Goal: Task Accomplishment & Management: Manage account settings

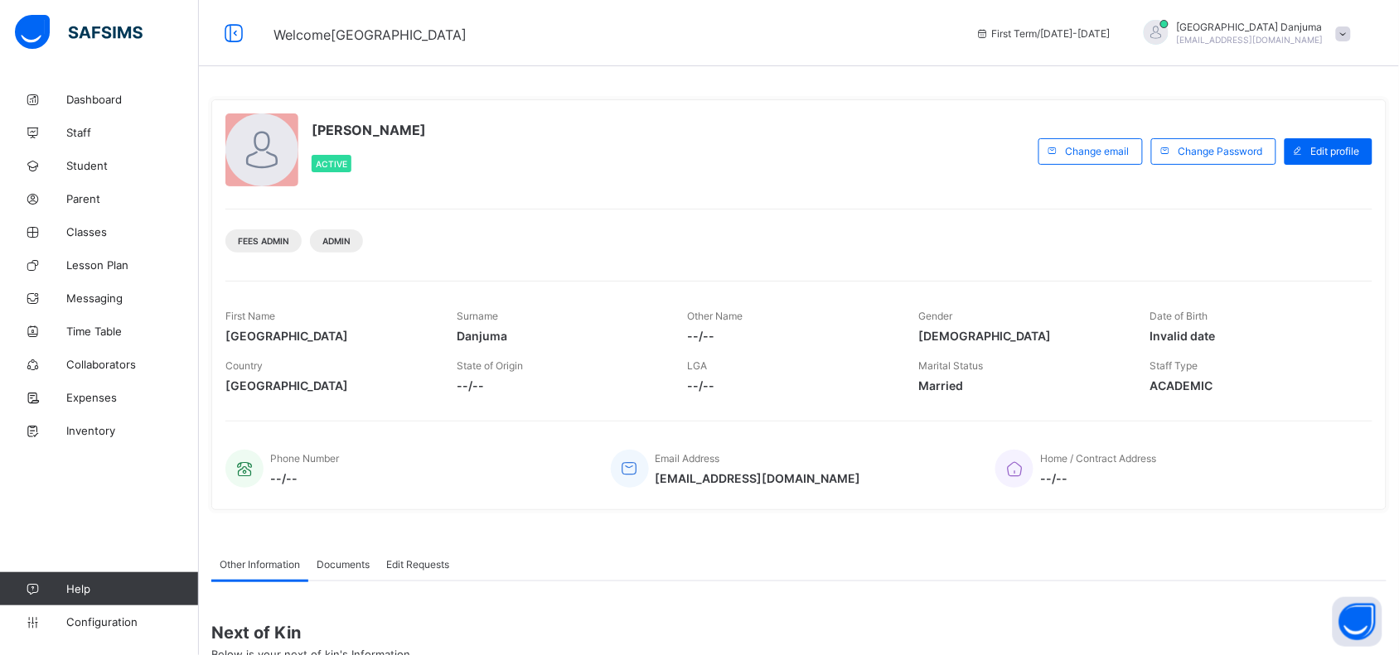
click at [118, 622] on span "Configuration" at bounding box center [132, 622] width 132 height 13
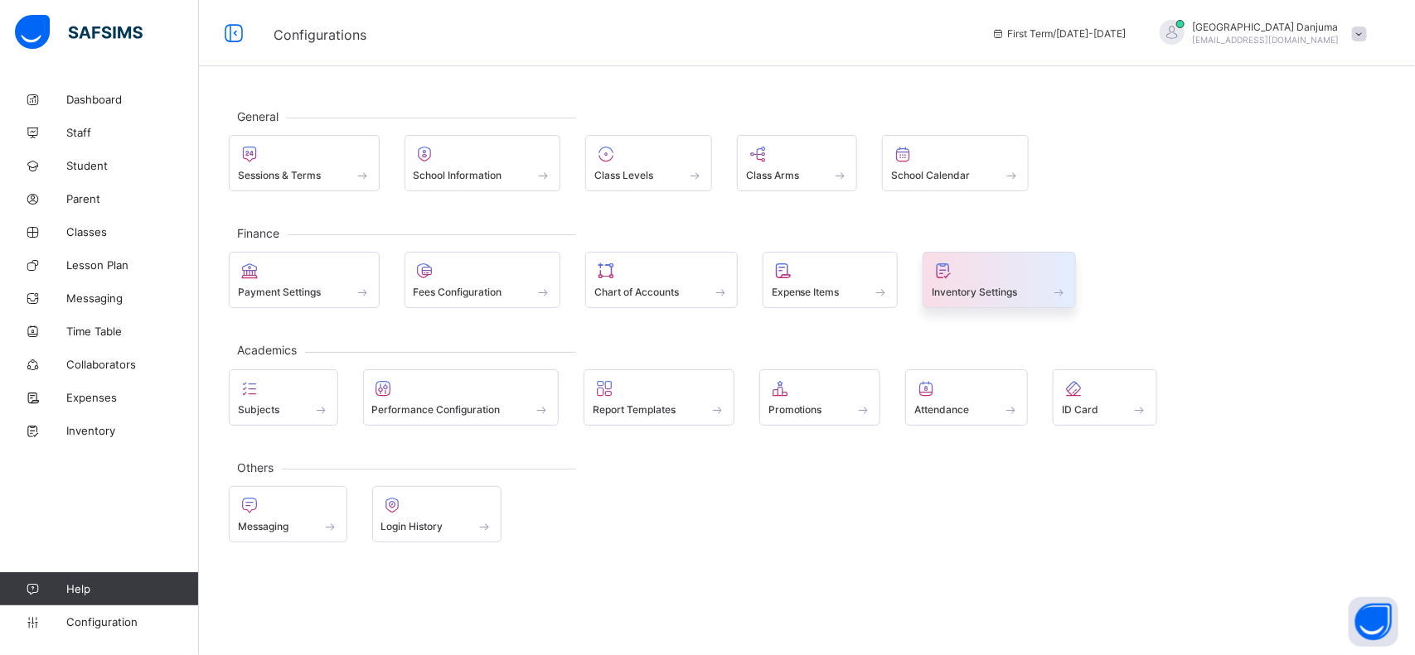
click at [978, 288] on div "Inventory Settings" at bounding box center [998, 292] width 135 height 14
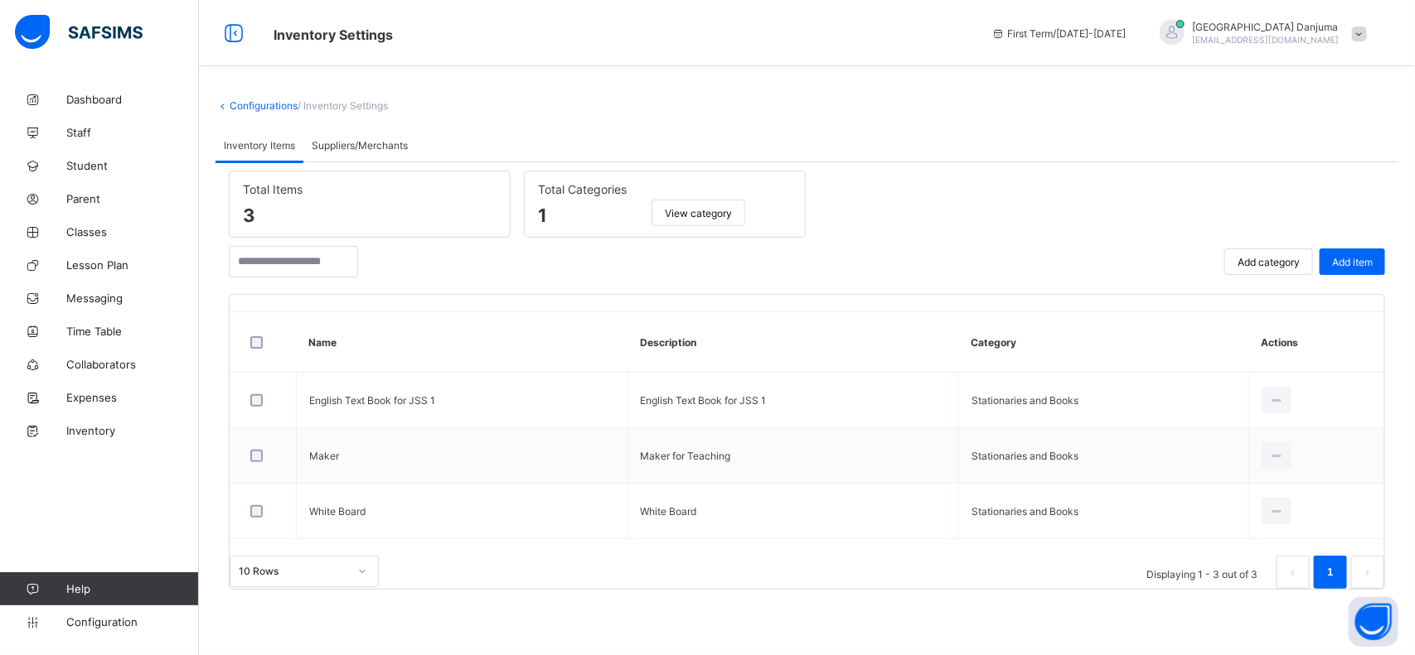
click at [365, 139] on span "Suppliers/Merchants" at bounding box center [360, 145] width 96 height 12
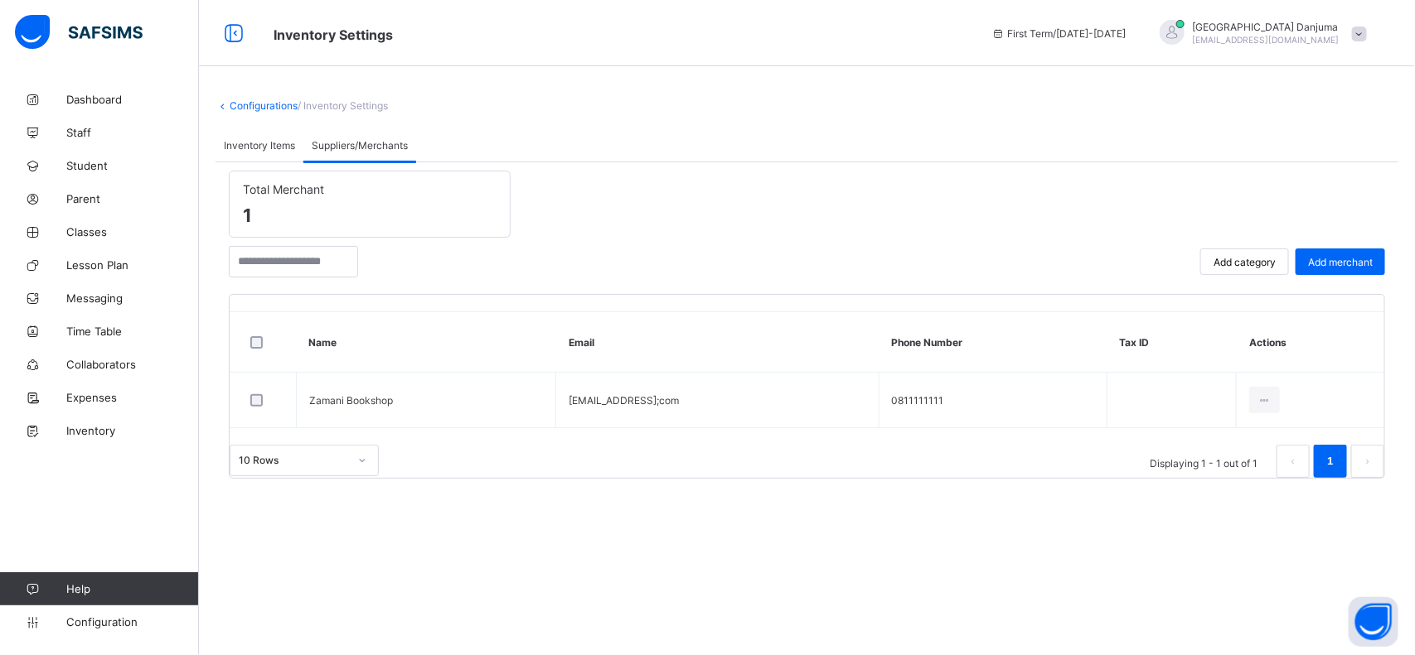
click at [1241, 261] on span "Add category" at bounding box center [1244, 262] width 62 height 12
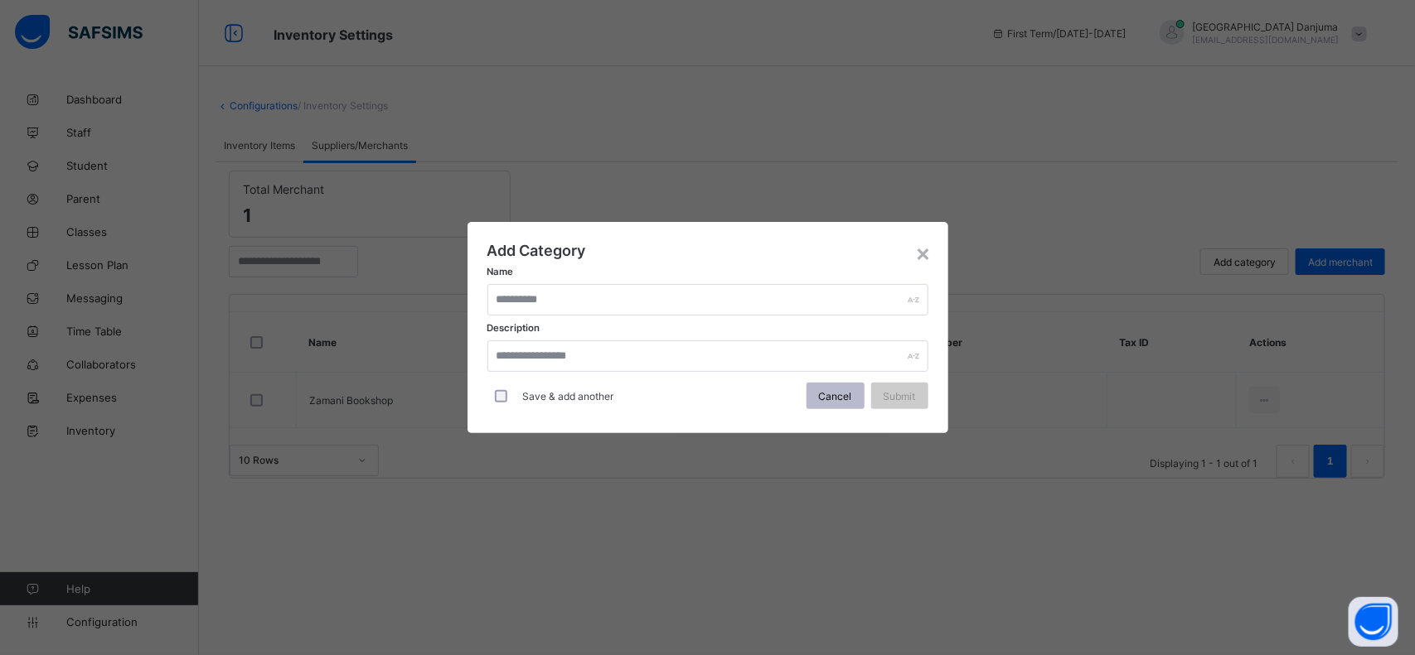
click at [843, 399] on span "Cancel" at bounding box center [835, 396] width 33 height 12
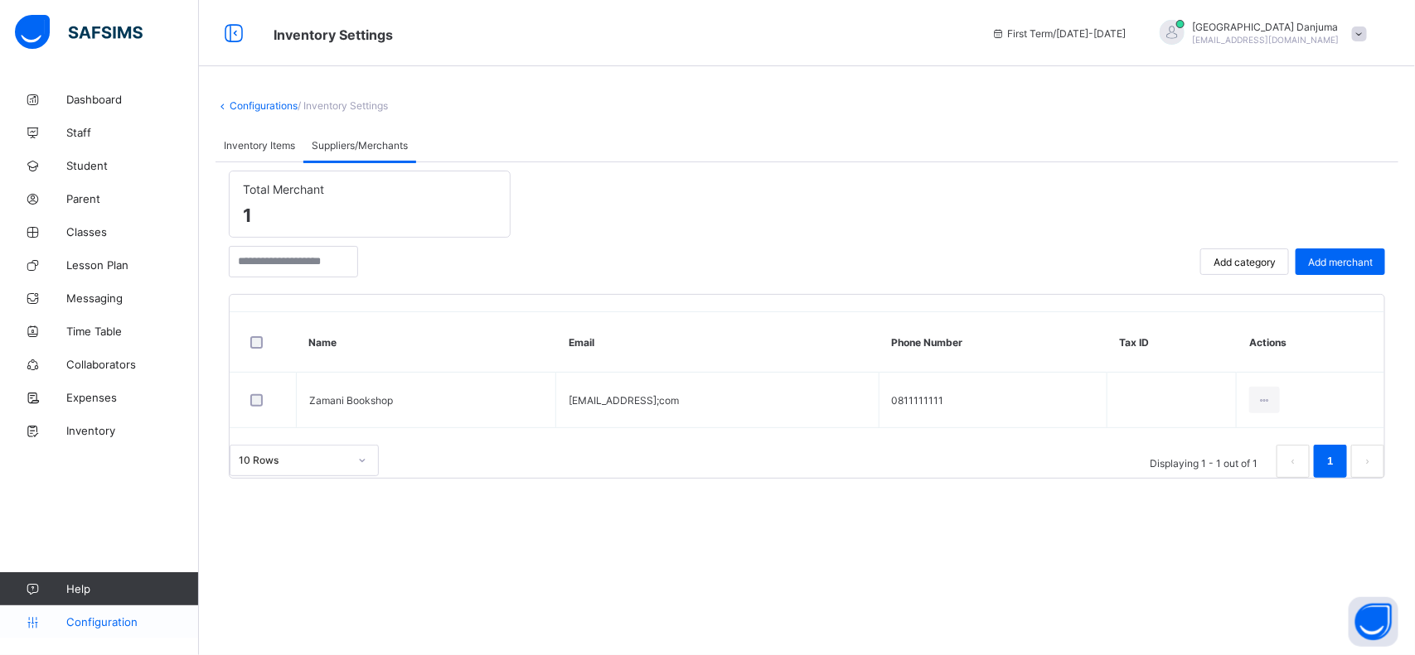
click at [112, 617] on span "Configuration" at bounding box center [132, 622] width 132 height 13
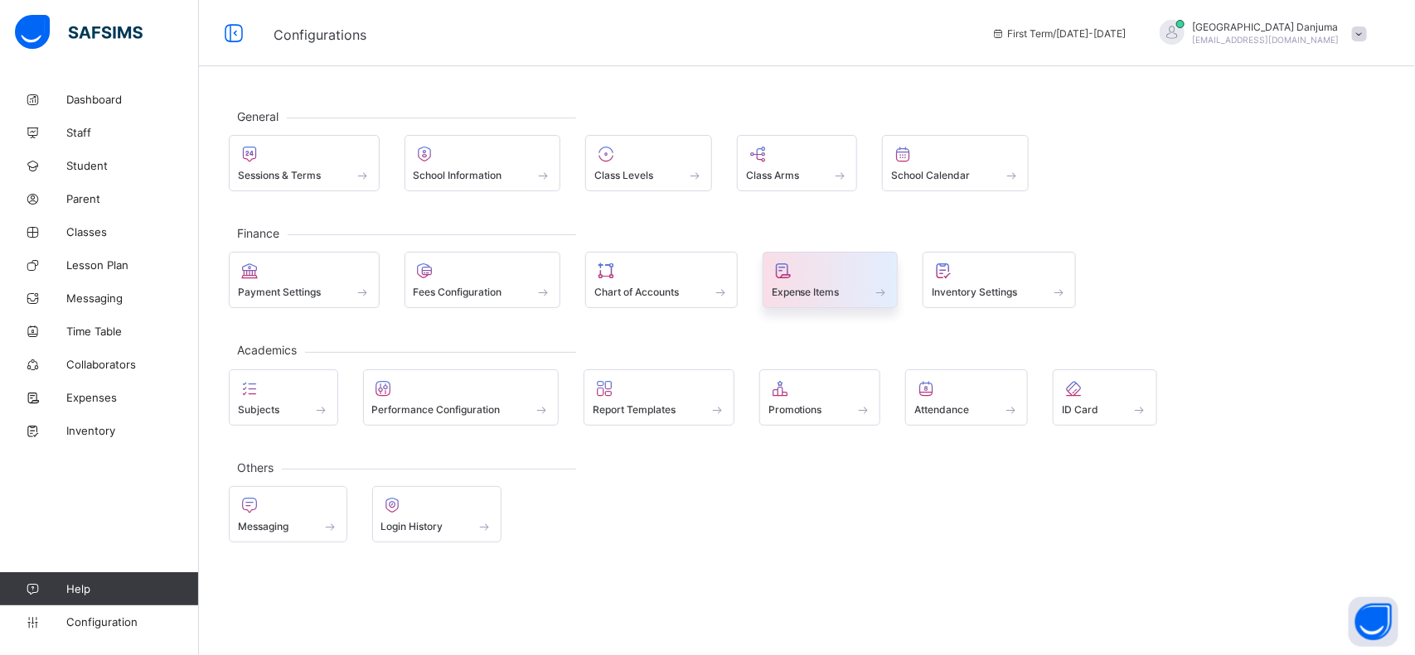
click at [825, 290] on span "Expense Items" at bounding box center [806, 292] width 68 height 12
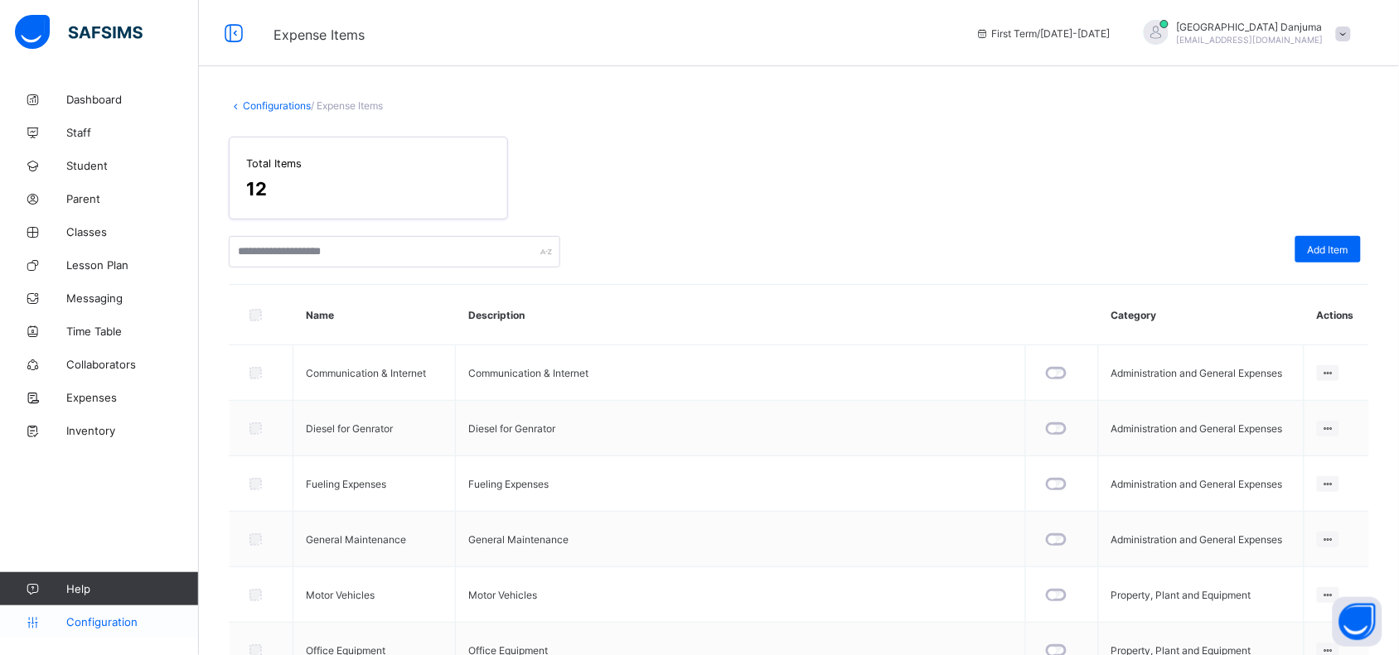
click at [94, 620] on span "Configuration" at bounding box center [132, 622] width 132 height 13
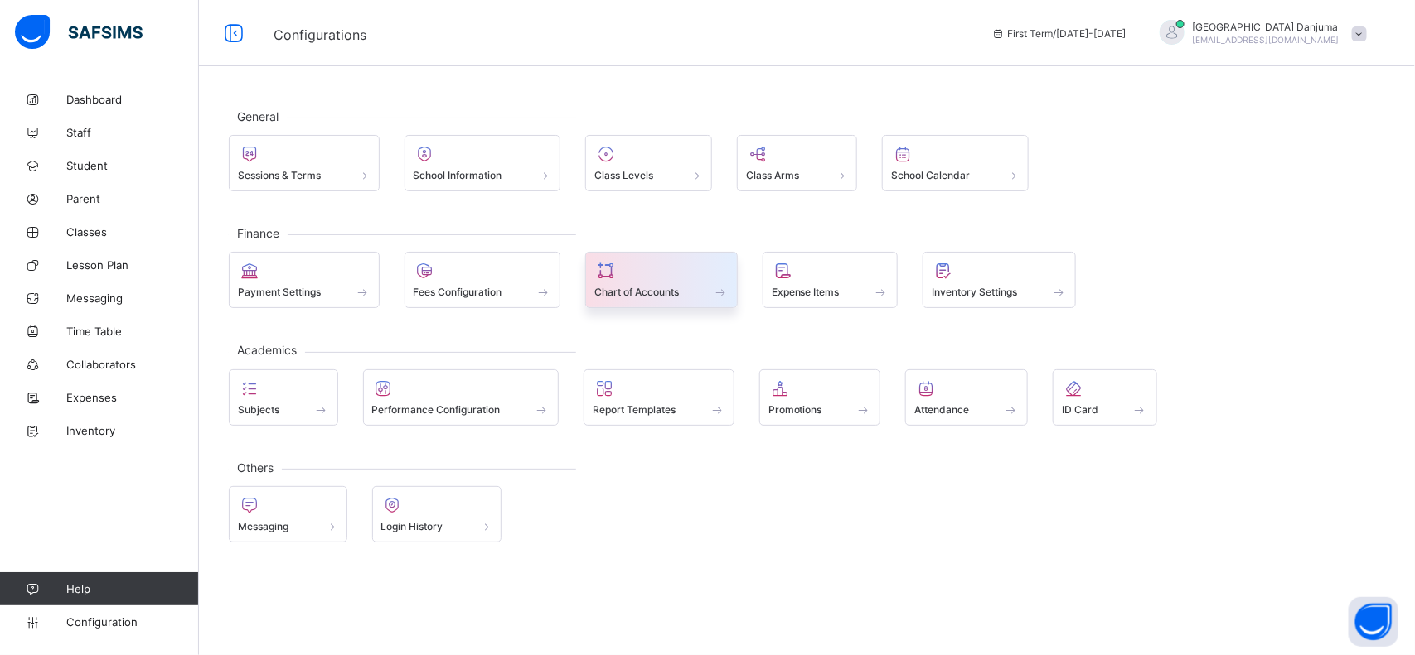
click at [669, 305] on div "Chart of Accounts" at bounding box center [661, 280] width 152 height 56
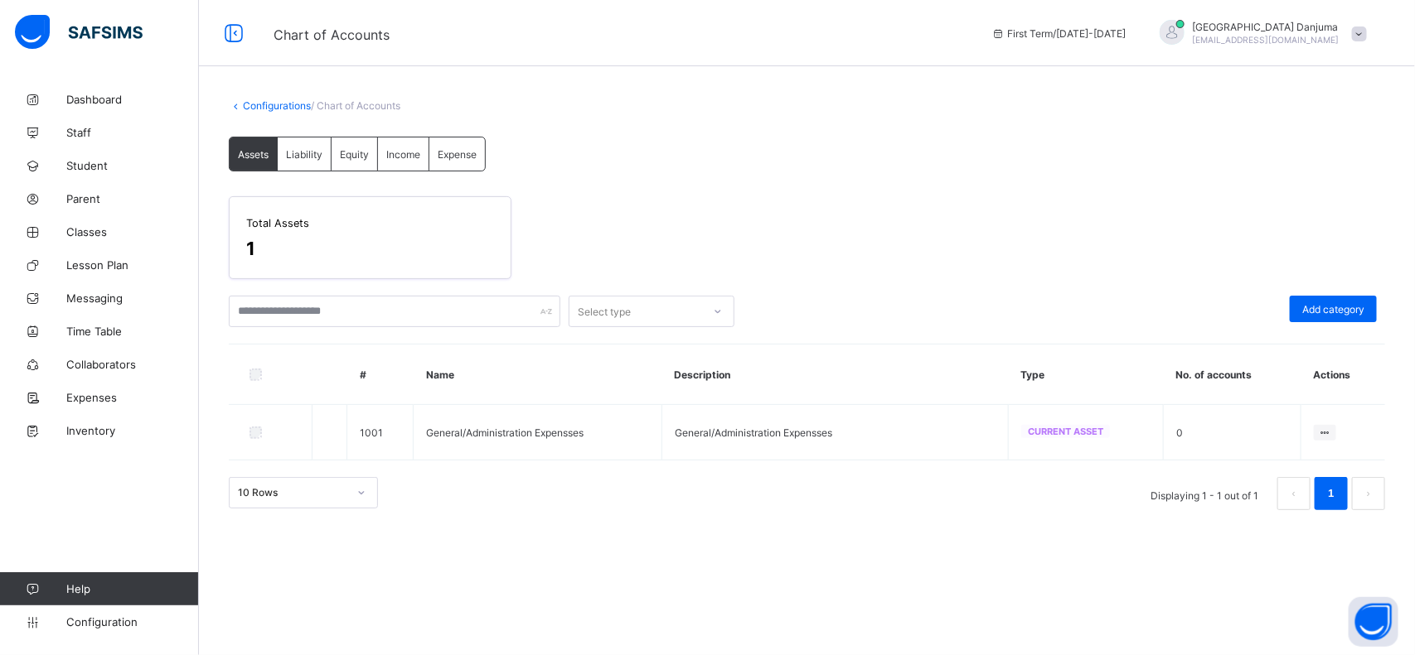
click at [307, 157] on span "Liability" at bounding box center [304, 154] width 36 height 12
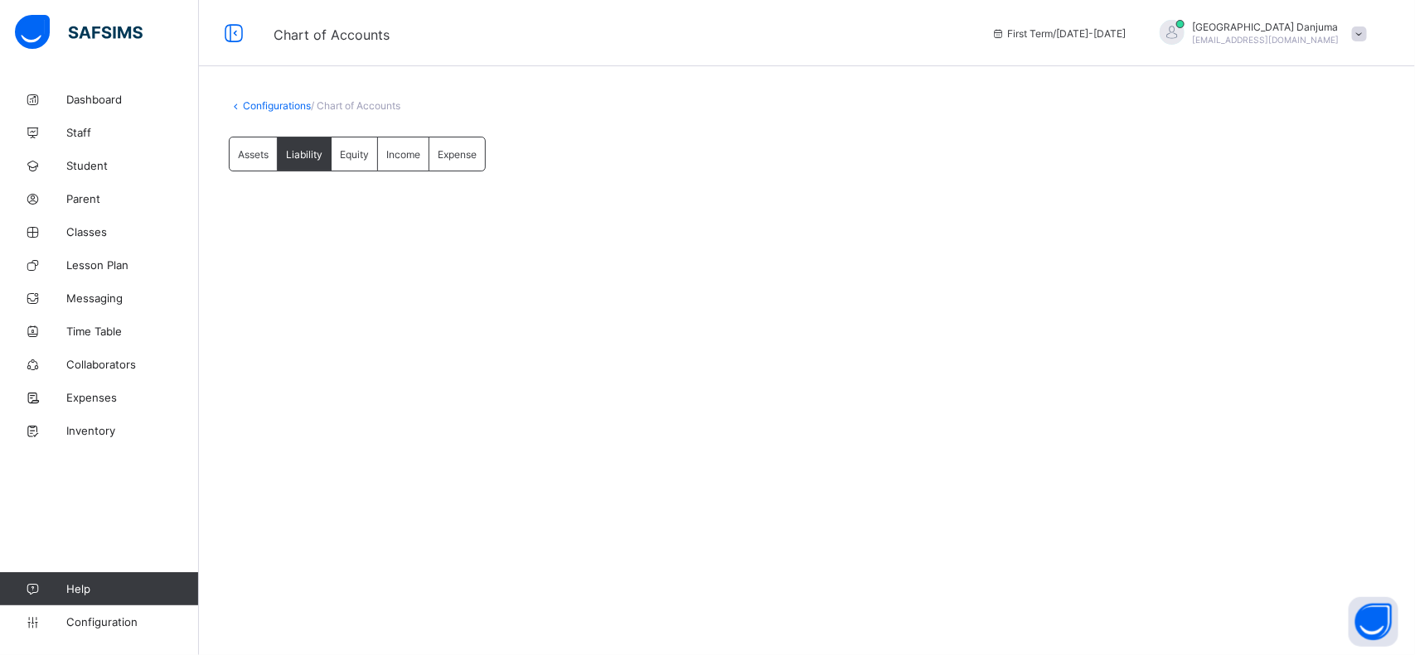
click at [242, 153] on span "Assets" at bounding box center [253, 154] width 31 height 12
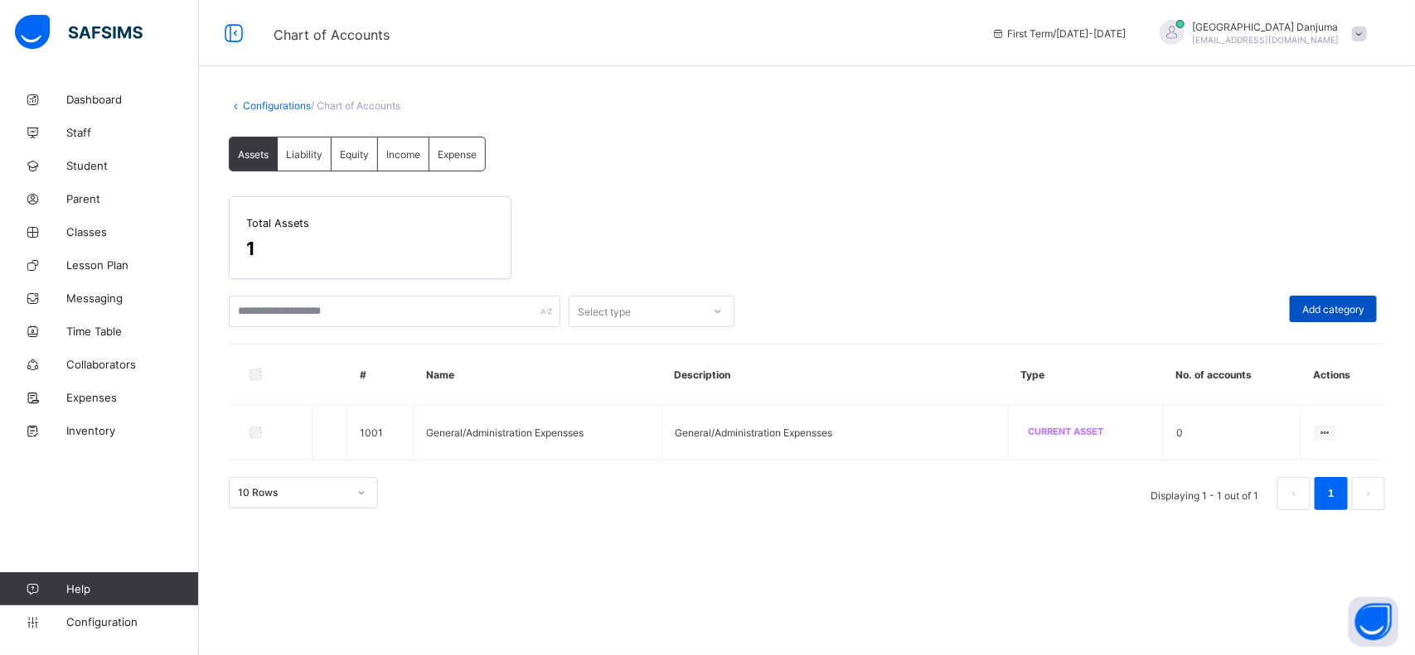
click at [1342, 299] on div "Add category" at bounding box center [1332, 309] width 87 height 27
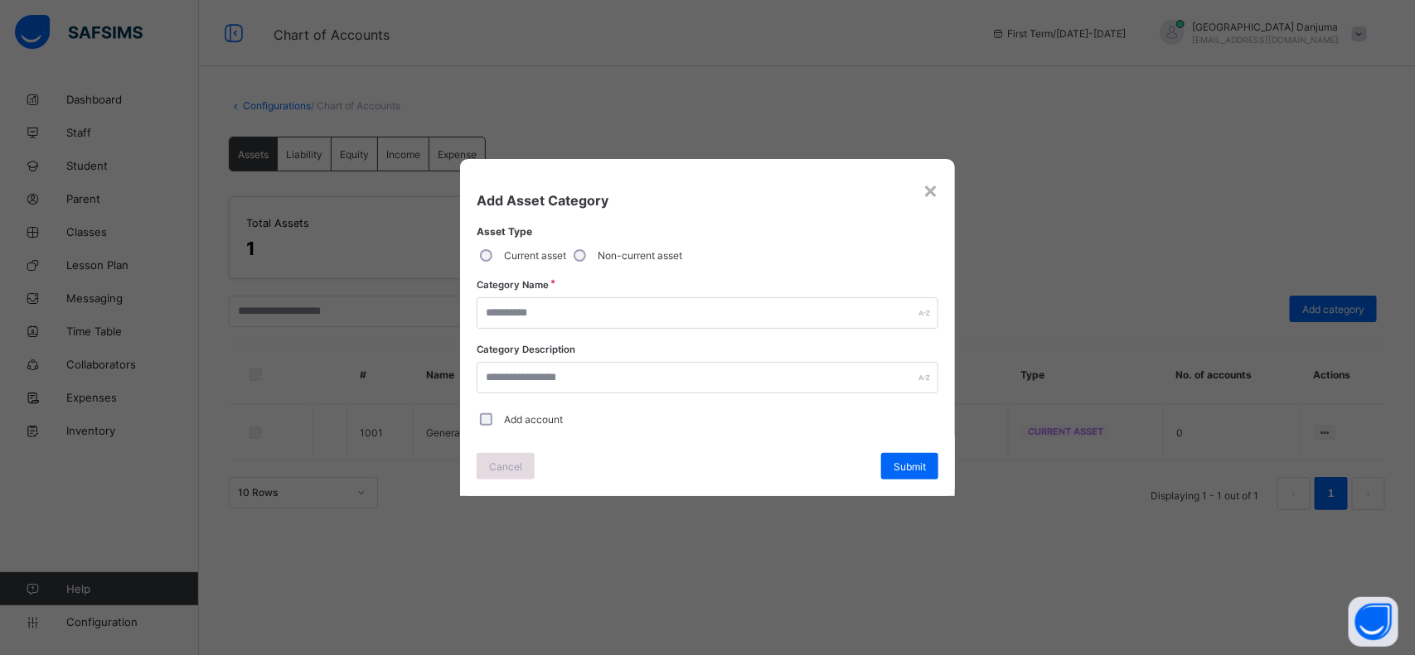
click at [499, 467] on span "Cancel" at bounding box center [505, 467] width 33 height 12
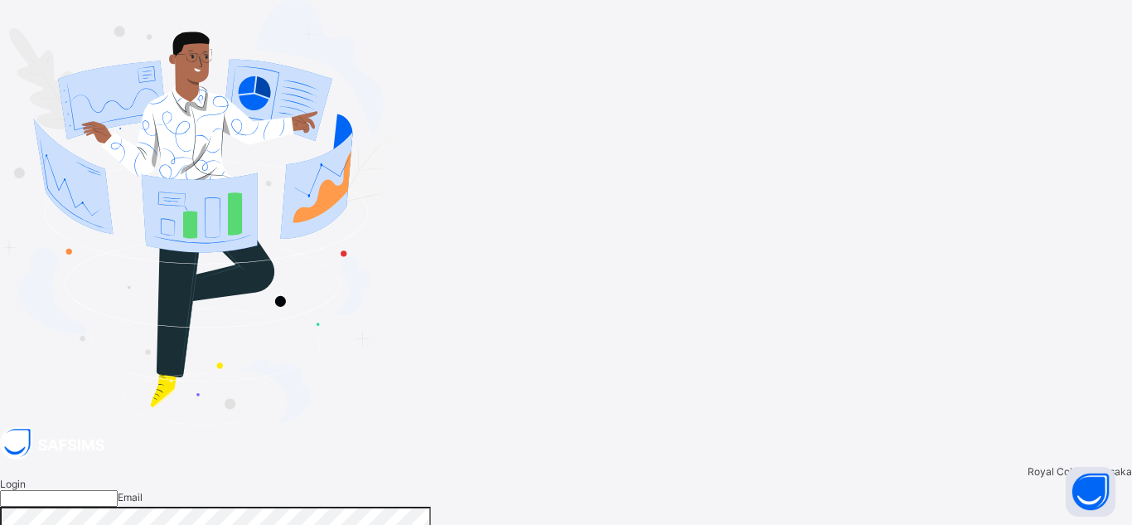
type input "**********"
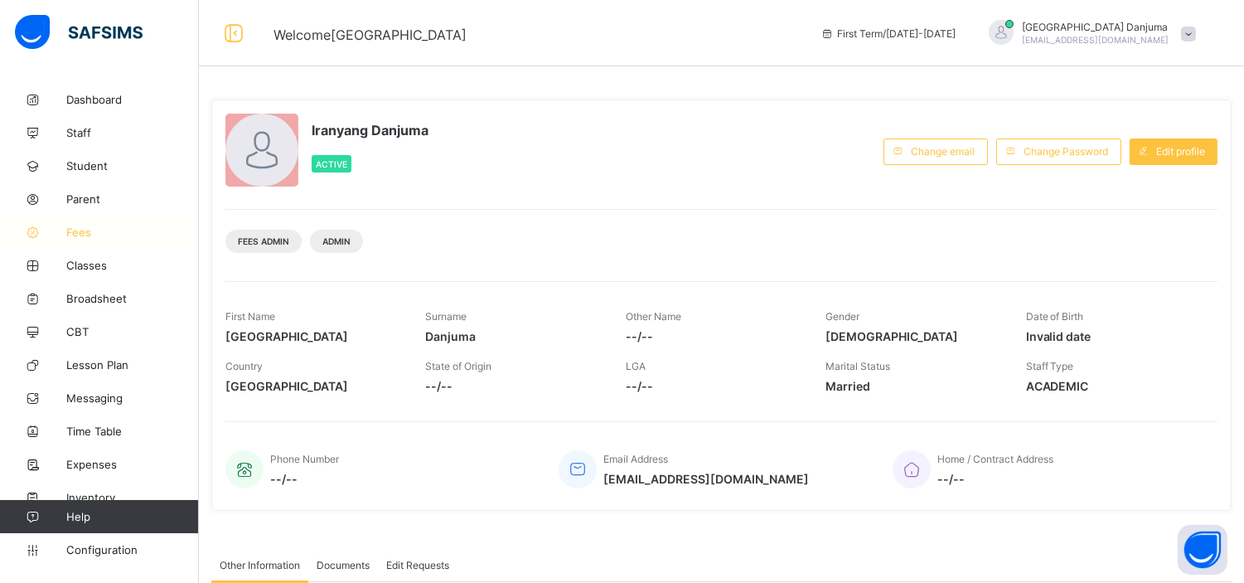
click at [83, 227] on span "Fees" at bounding box center [132, 231] width 133 height 13
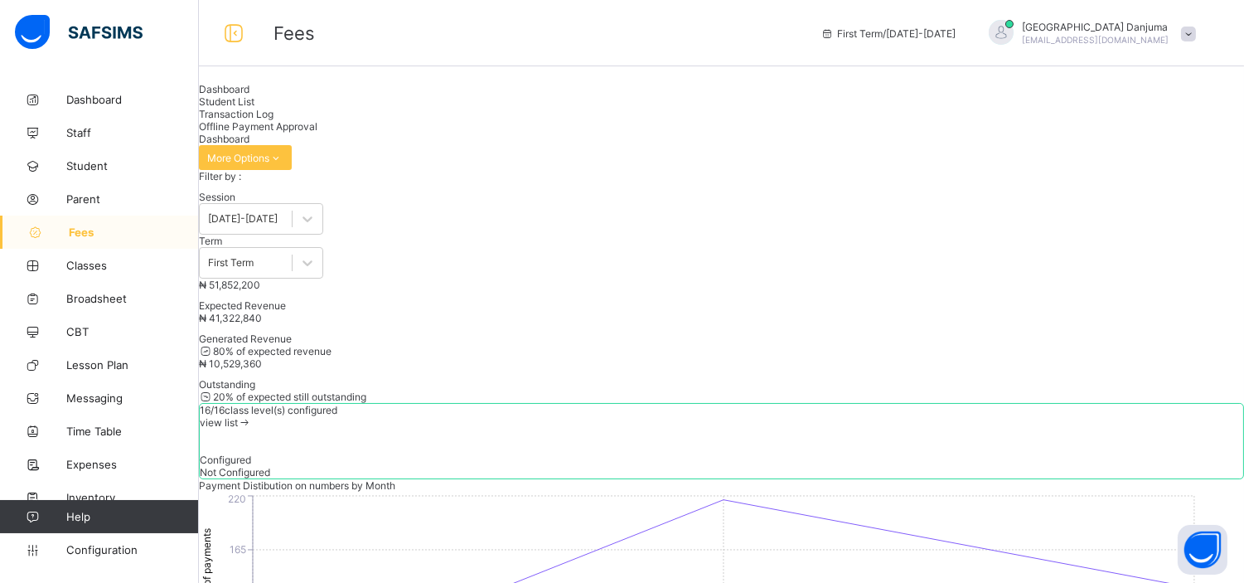
click at [254, 108] on span "Student List" at bounding box center [227, 101] width 56 height 12
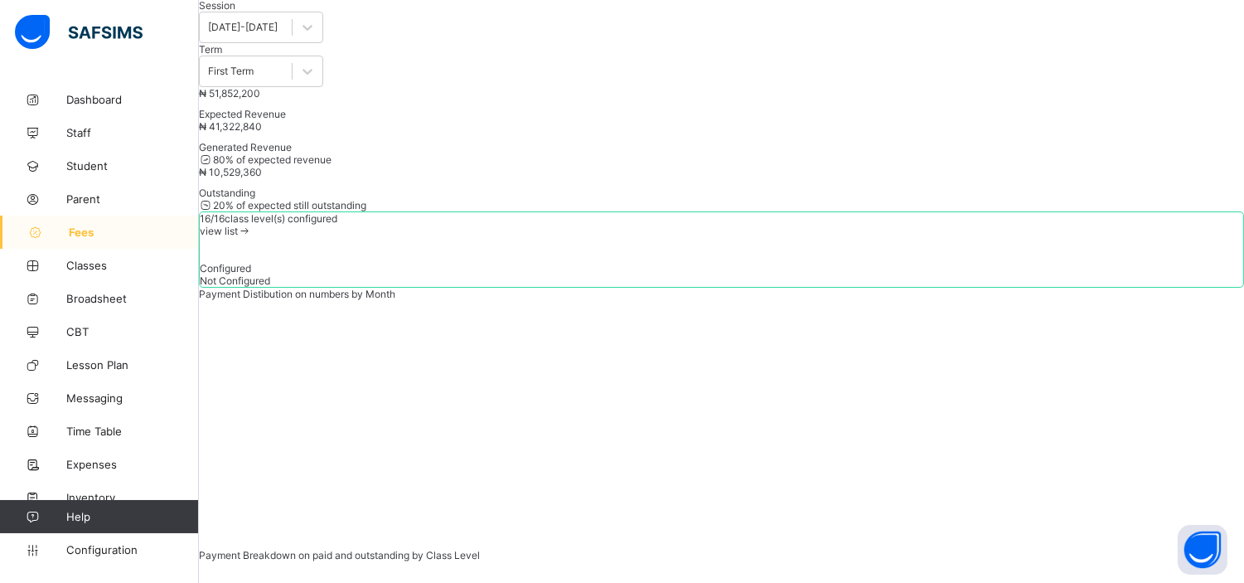
scroll to position [189, 0]
click at [94, 265] on span "Classes" at bounding box center [132, 265] width 133 height 13
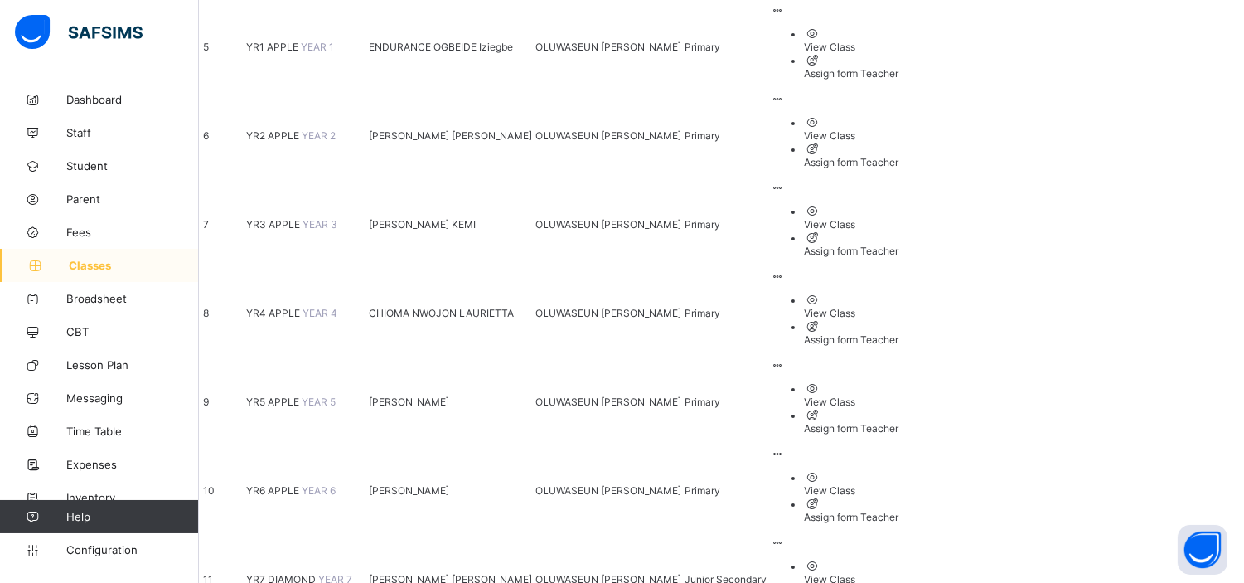
scroll to position [682, 0]
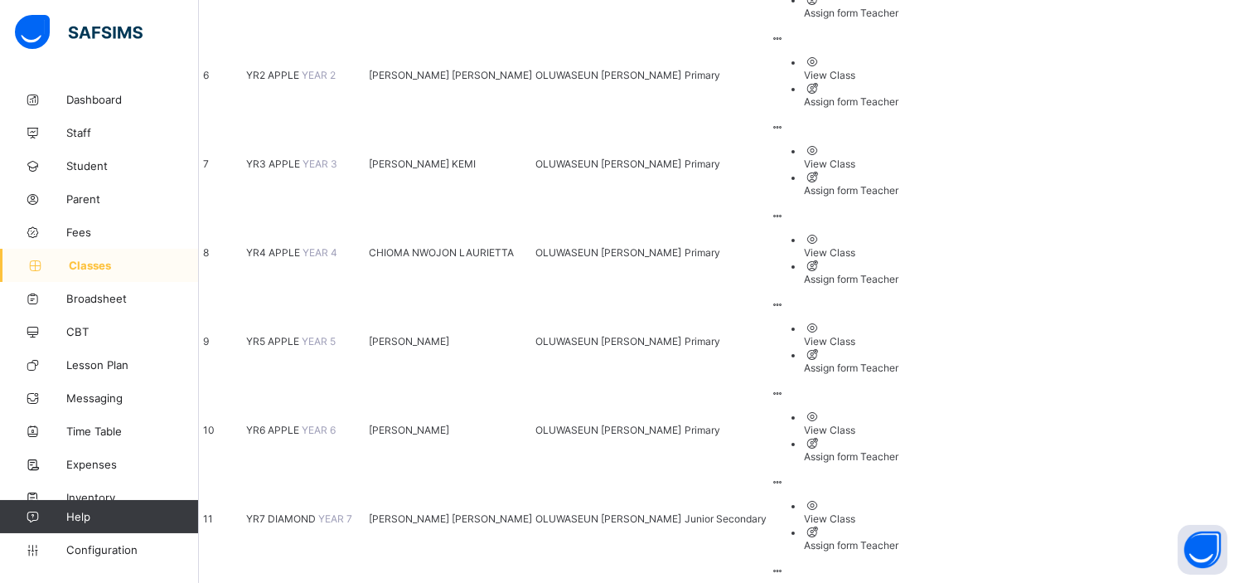
click at [75, 234] on span "Fees" at bounding box center [132, 231] width 133 height 13
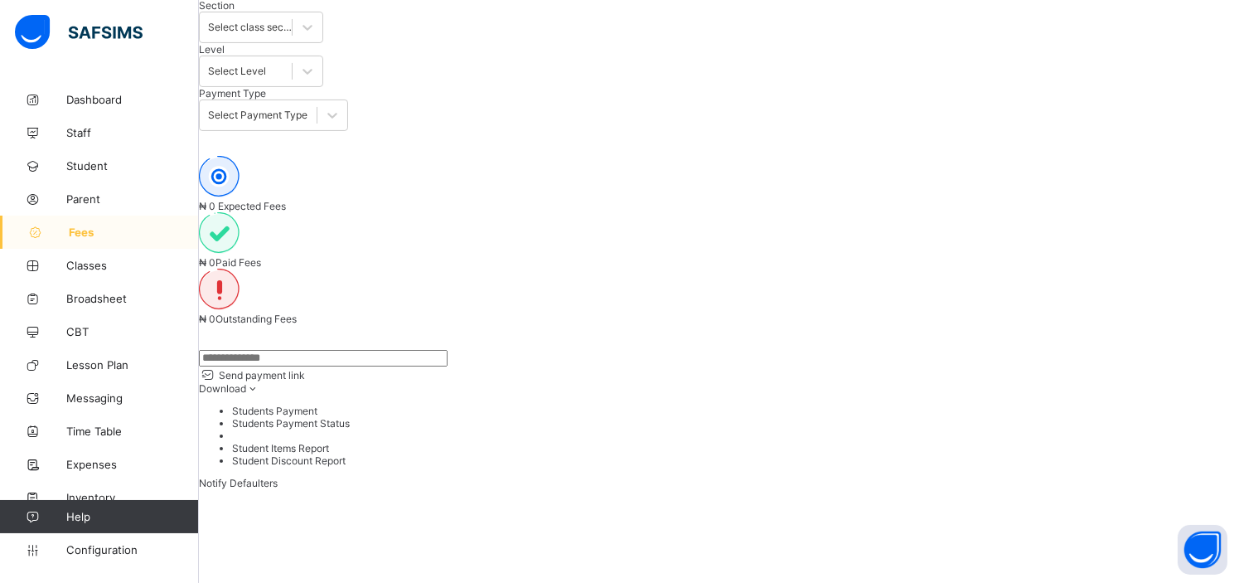
scroll to position [29, 0]
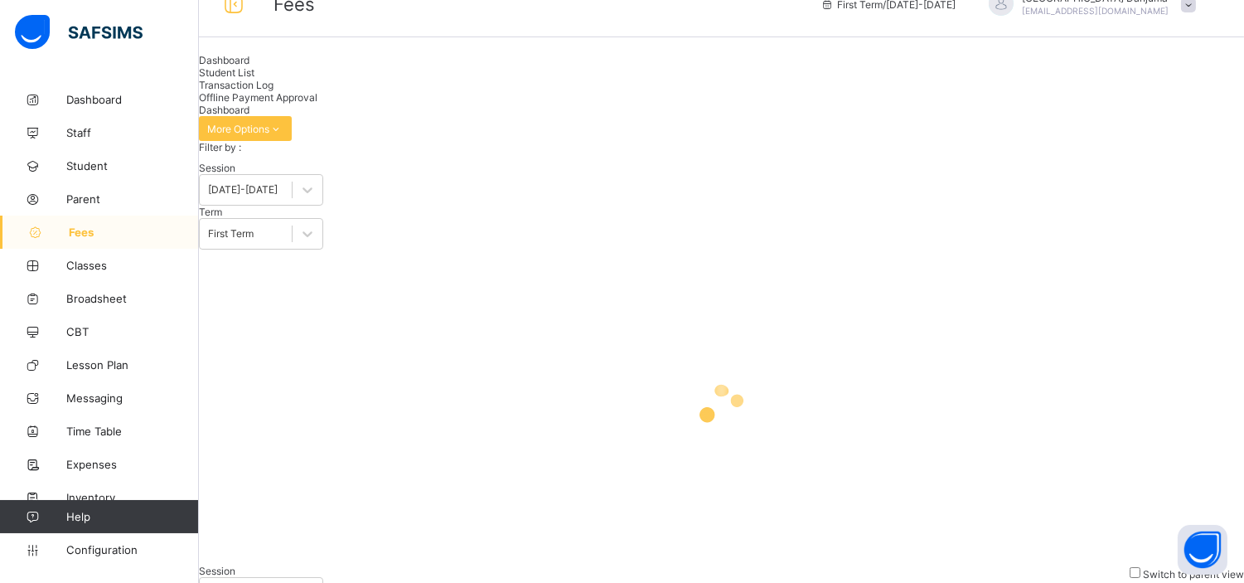
click at [254, 79] on span "Student List" at bounding box center [227, 72] width 56 height 12
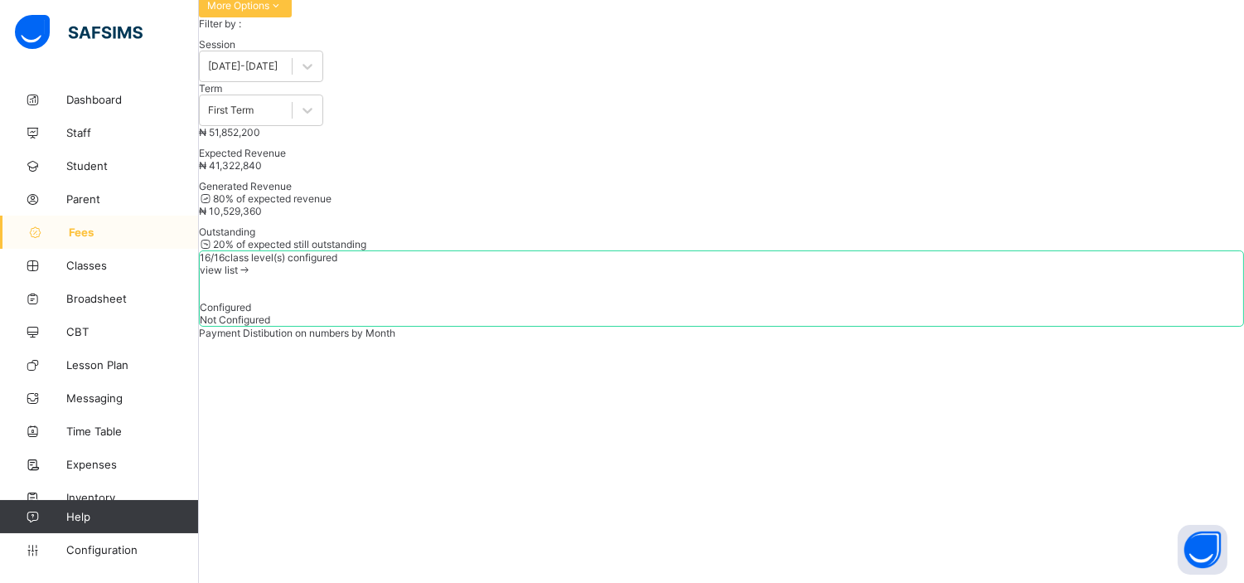
scroll to position [0, 0]
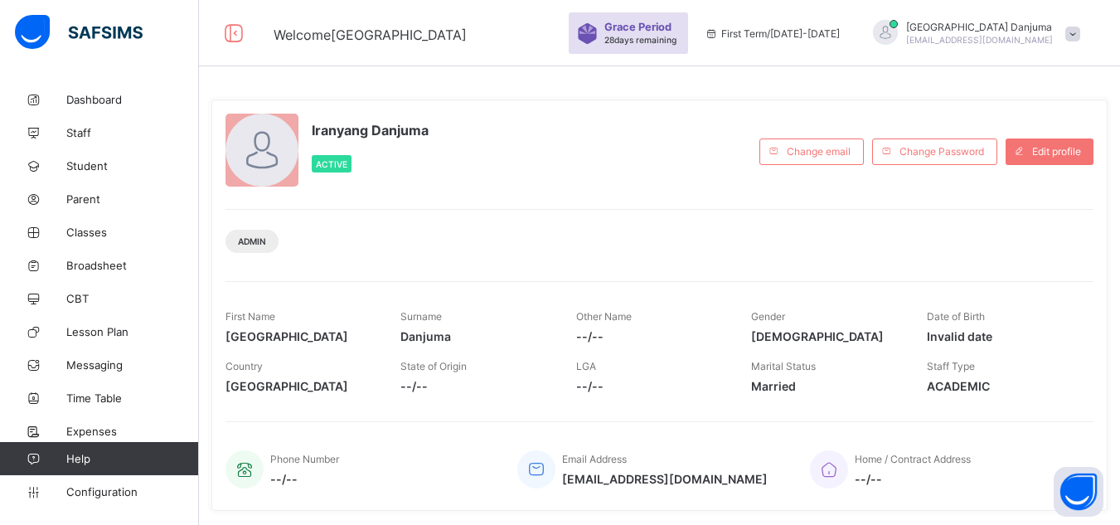
click at [1080, 32] on span at bounding box center [1072, 34] width 15 height 15
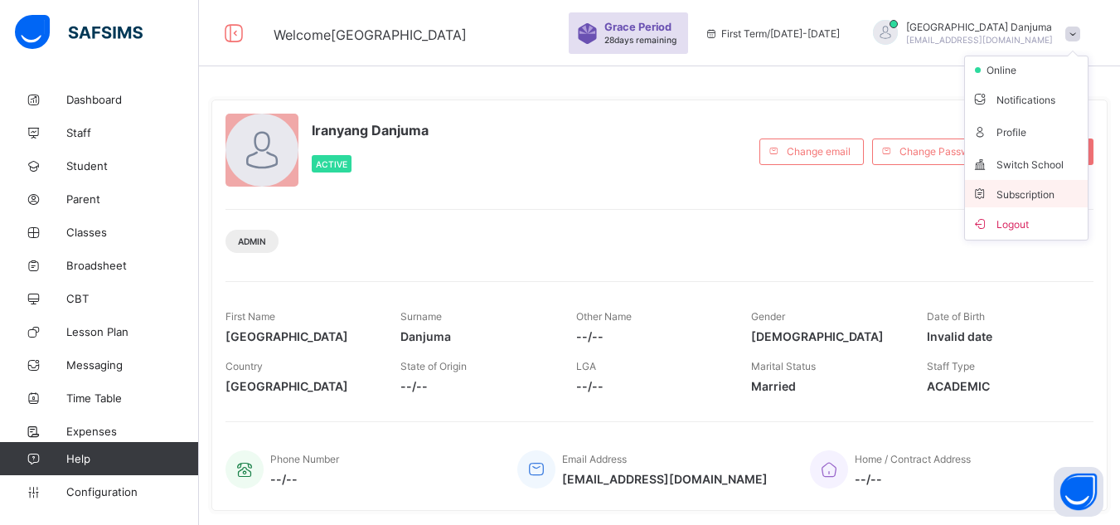
click at [1026, 196] on span "Subscription" at bounding box center [1012, 194] width 83 height 12
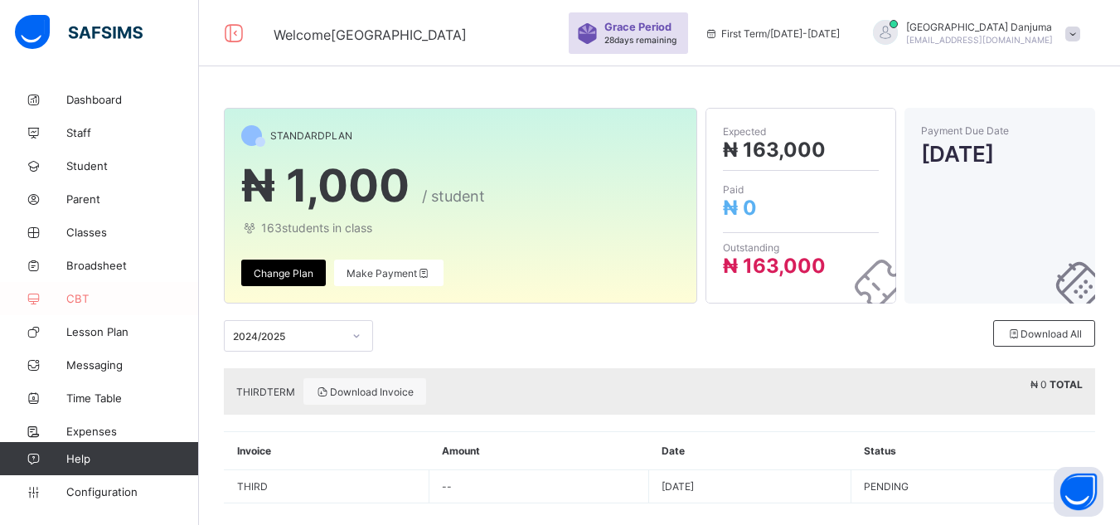
click at [70, 303] on span "CBT" at bounding box center [132, 298] width 133 height 13
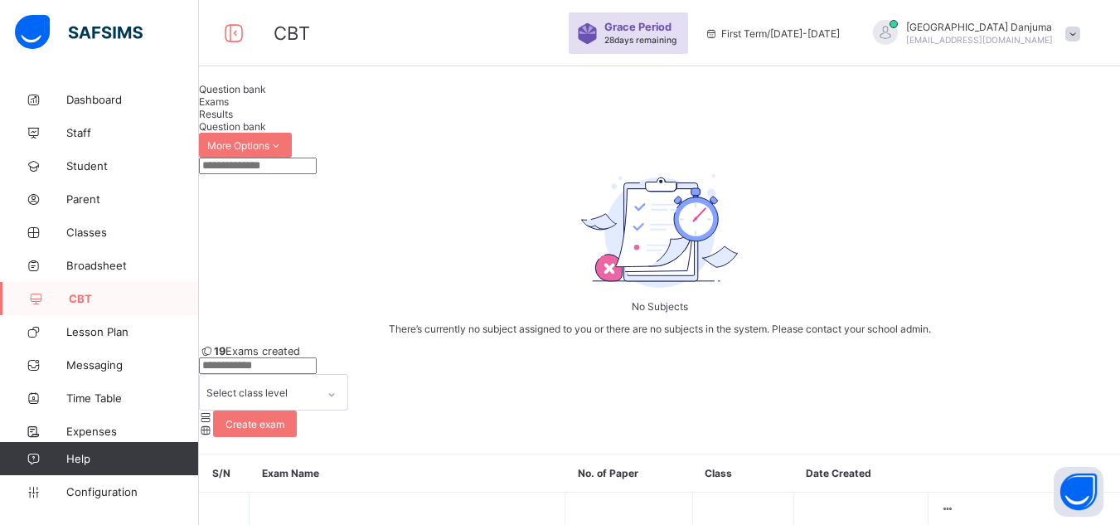
click at [229, 108] on span "Exams" at bounding box center [214, 101] width 30 height 12
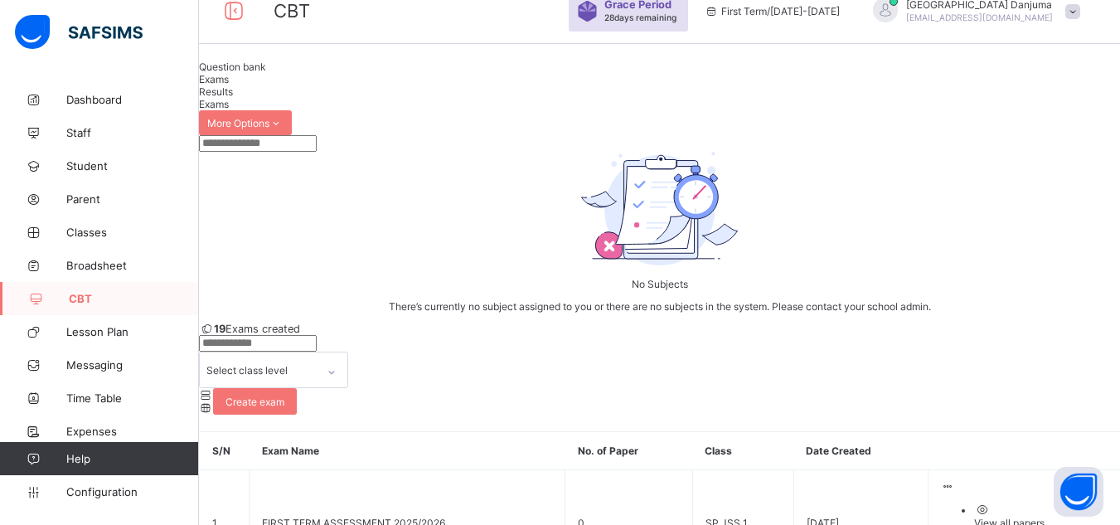
scroll to position [22, 0]
click at [1028, 517] on div "View all papers" at bounding box center [1040, 523] width 133 height 12
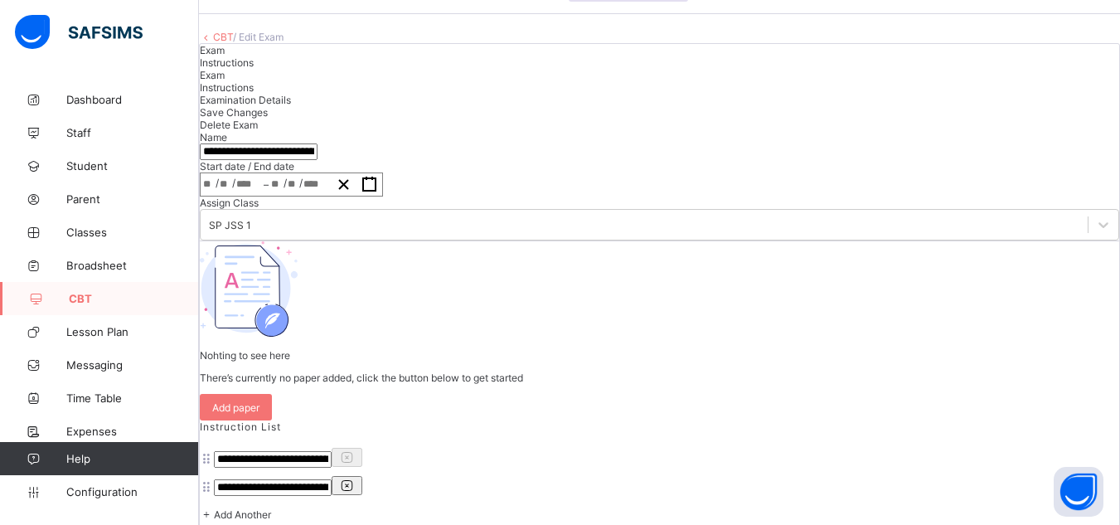
scroll to position [51, 0]
click at [268, 119] on span "Save Changes" at bounding box center [234, 113] width 68 height 12
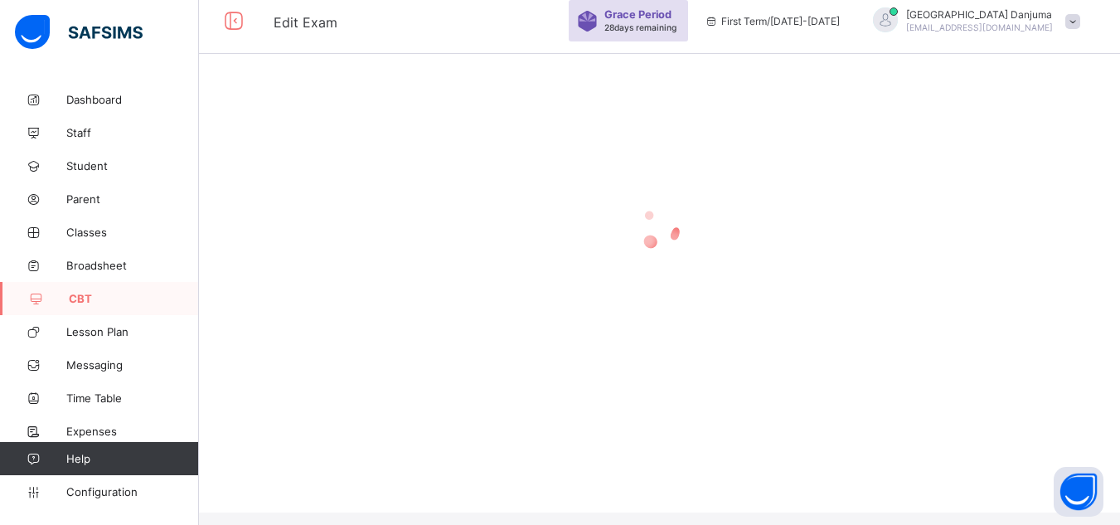
scroll to position [0, 0]
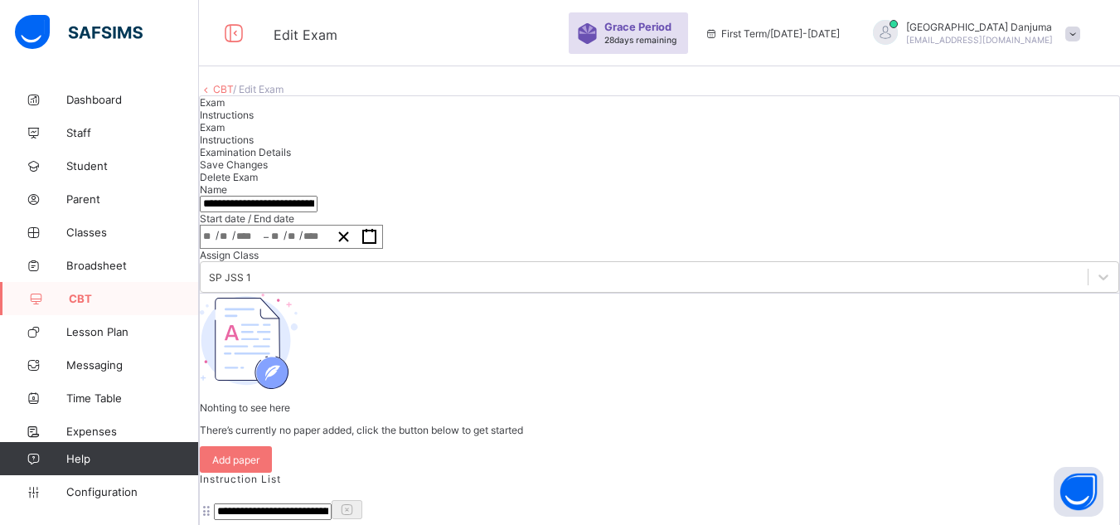
click at [233, 95] on link "CBT" at bounding box center [223, 89] width 20 height 12
